Goal: Use online tool/utility: Utilize a website feature to perform a specific function

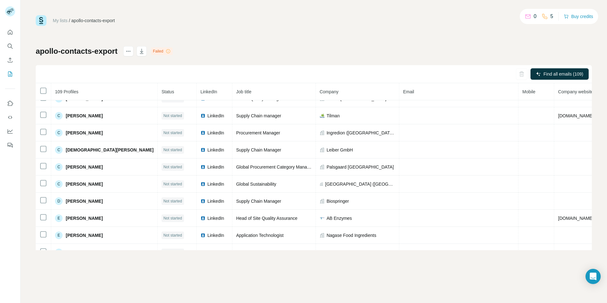
scroll to position [221, 0]
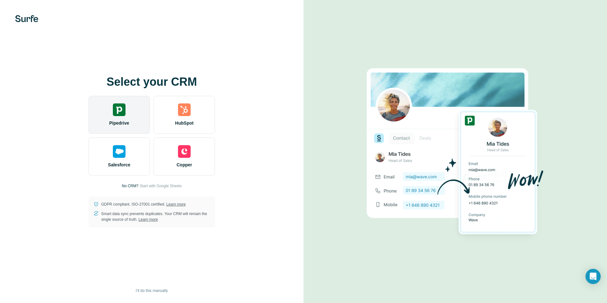
click at [126, 118] on div "Pipedrive" at bounding box center [119, 115] width 61 height 38
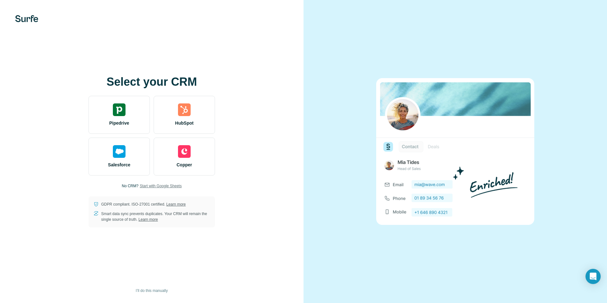
click at [177, 188] on span "Start with Google Sheets" at bounding box center [161, 186] width 42 height 6
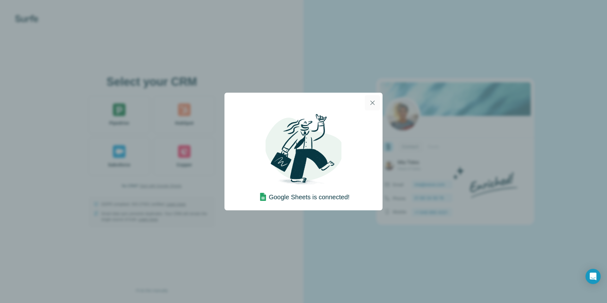
click at [371, 102] on icon "button" at bounding box center [373, 103] width 8 height 8
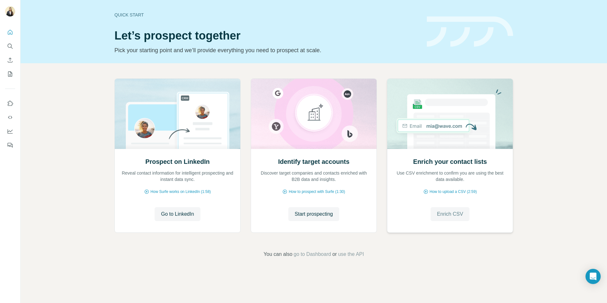
click at [437, 208] on button "Enrich CSV" at bounding box center [450, 214] width 39 height 14
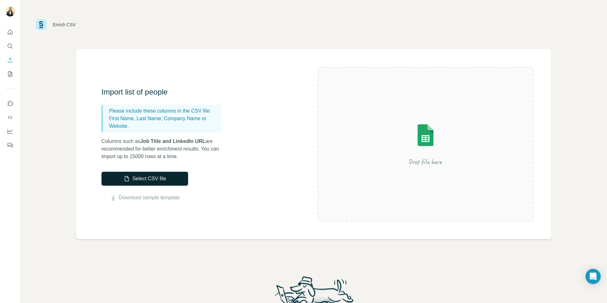
click at [173, 176] on button "Select CSV file" at bounding box center [145, 179] width 87 height 14
click at [146, 179] on button "Select CSV file" at bounding box center [145, 179] width 87 height 14
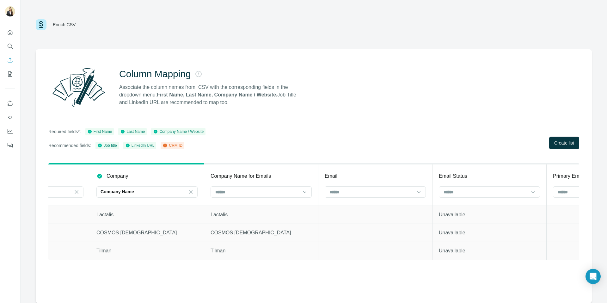
scroll to position [0, 304]
click at [469, 193] on input at bounding box center [483, 192] width 85 height 7
click at [451, 235] on p "Unavailable" at bounding box center [487, 233] width 101 height 8
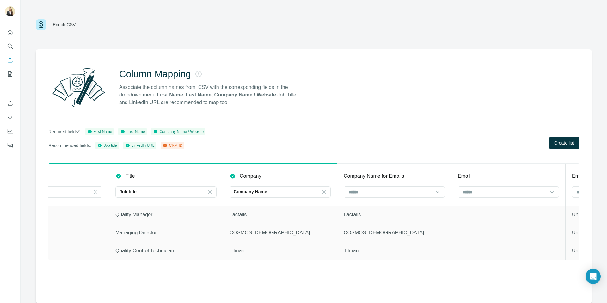
scroll to position [0, 0]
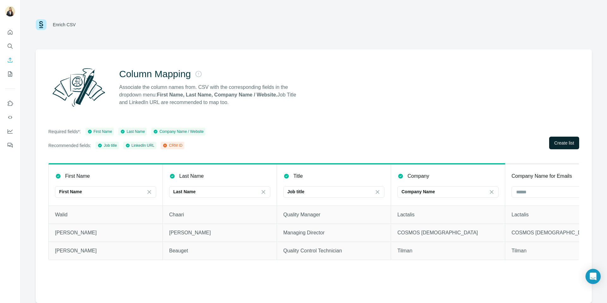
click at [563, 145] on span "Create list" at bounding box center [565, 143] width 20 height 6
